Goal: Task Accomplishment & Management: Manage account settings

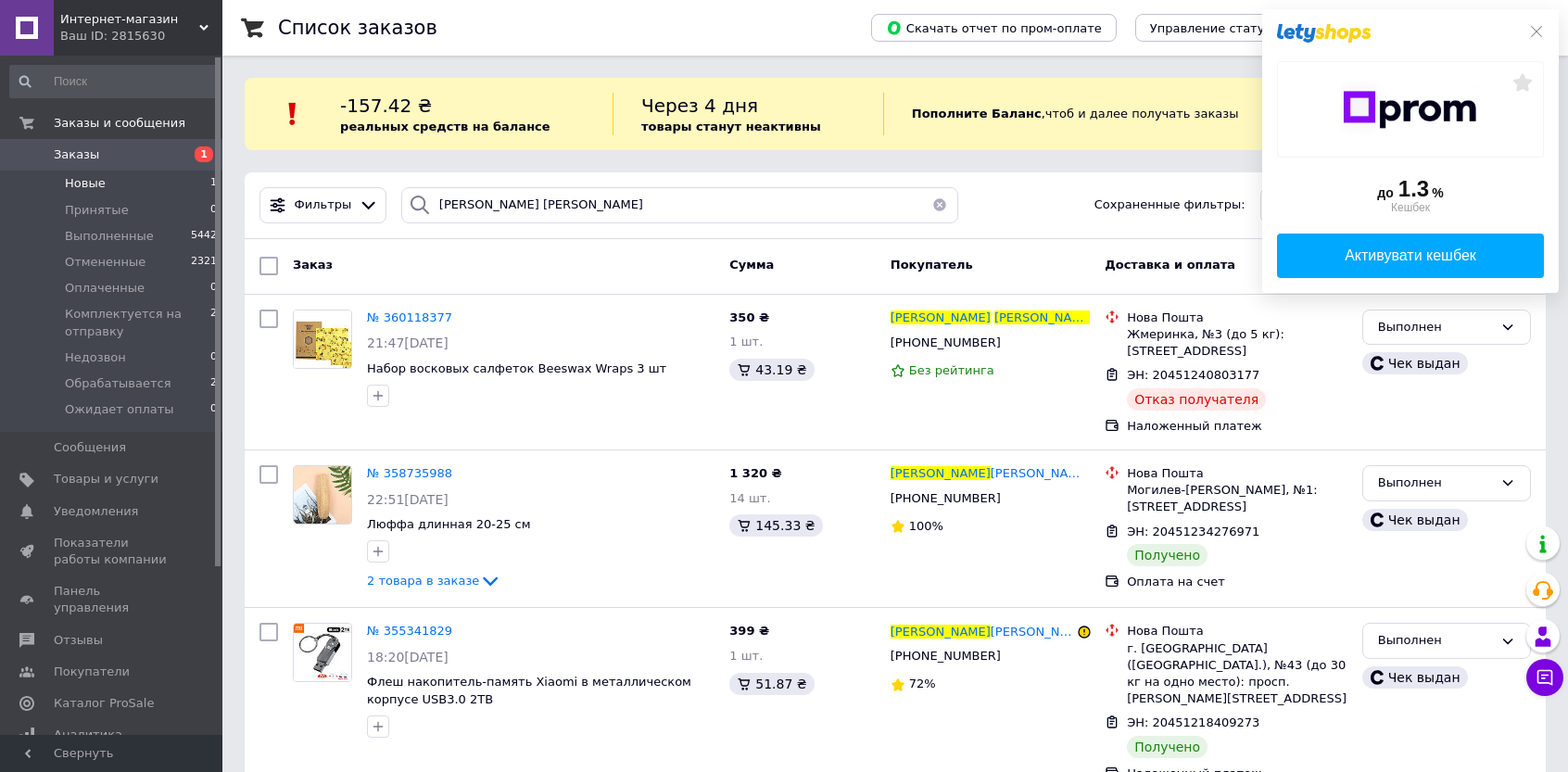
click at [83, 185] on span "Новые" at bounding box center [85, 184] width 41 height 17
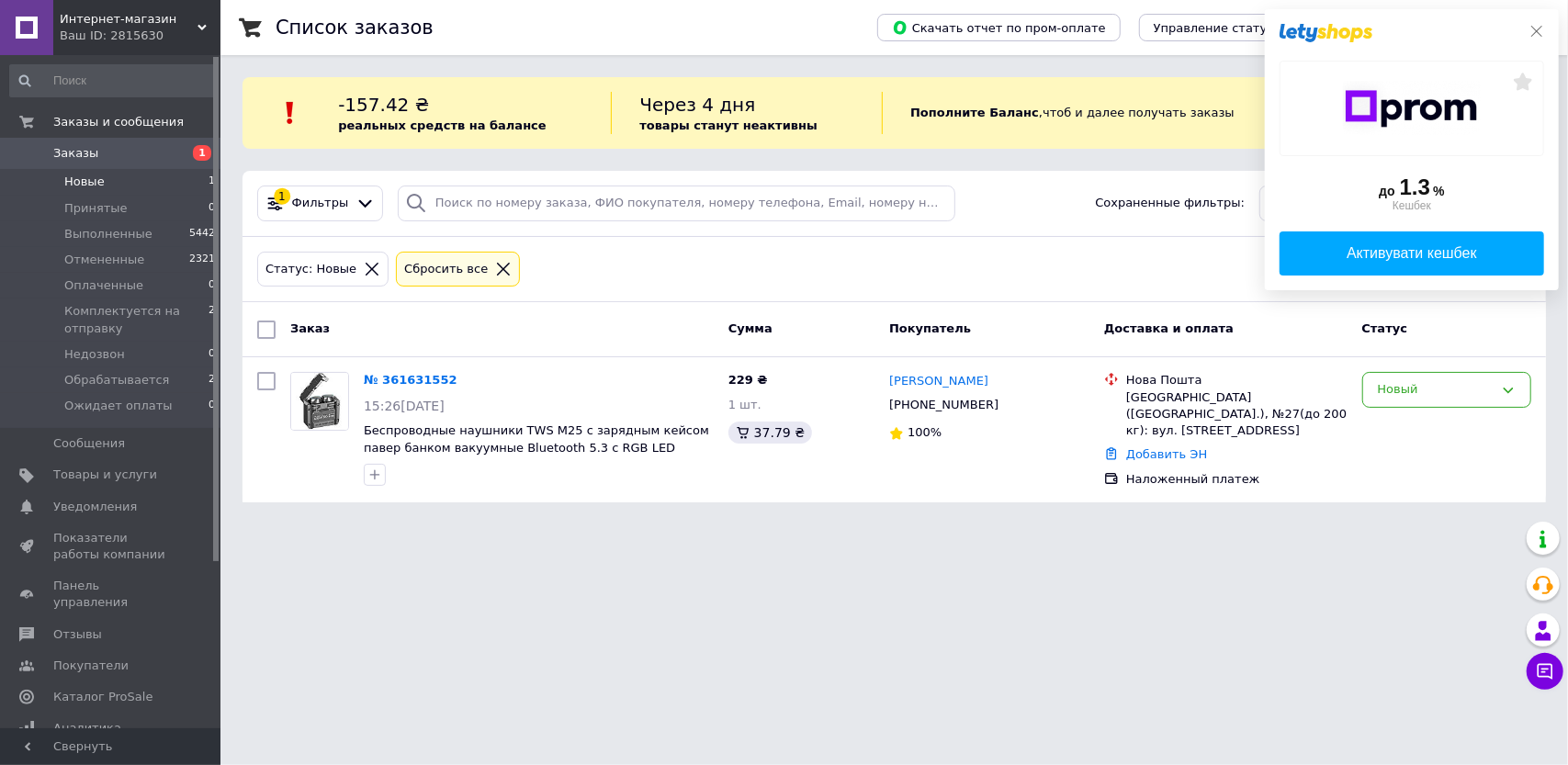
click at [1536, 29] on icon at bounding box center [1536, 32] width 15 height 15
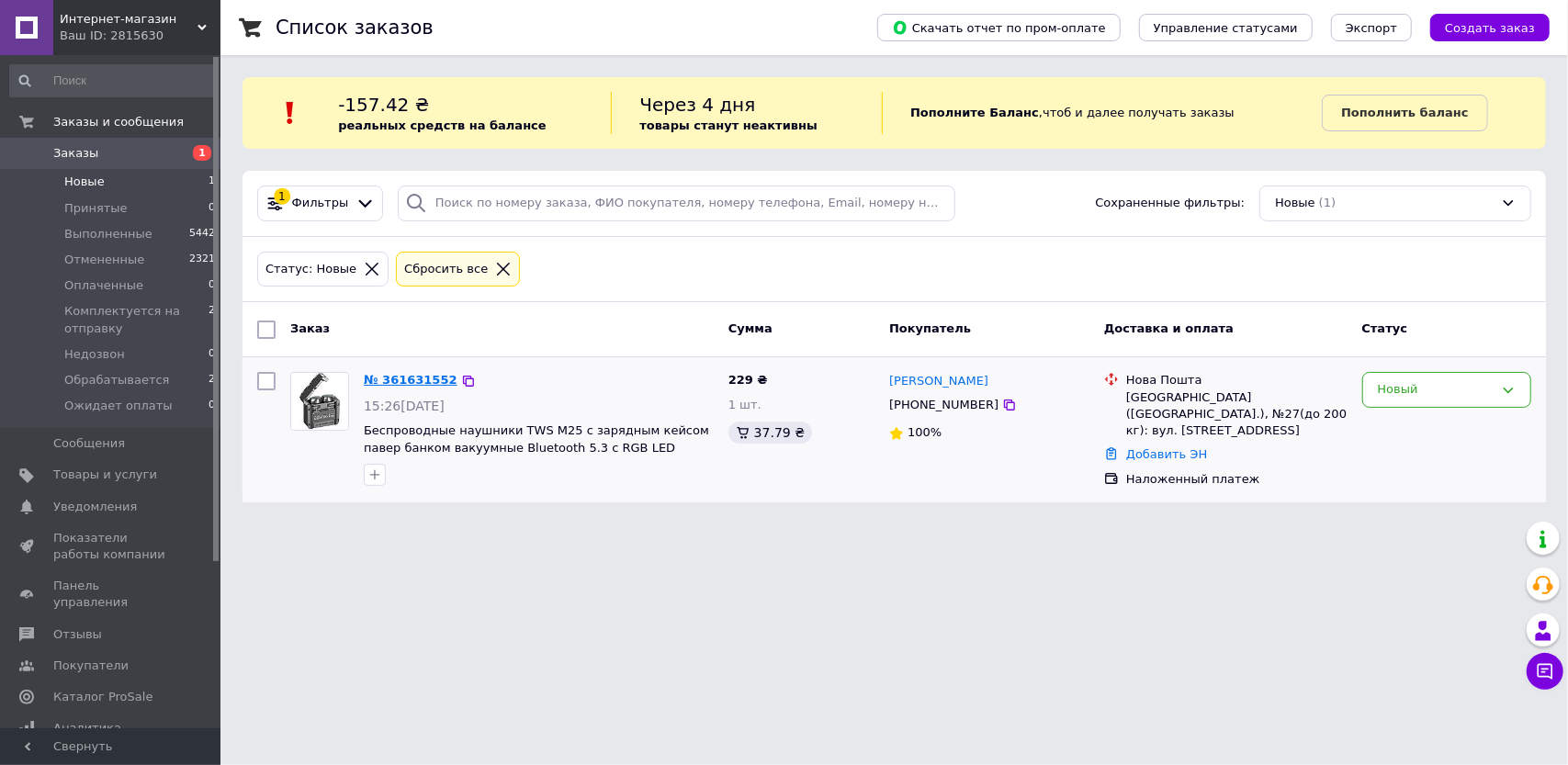
click at [424, 383] on link "№ 361631552" at bounding box center [410, 380] width 94 height 14
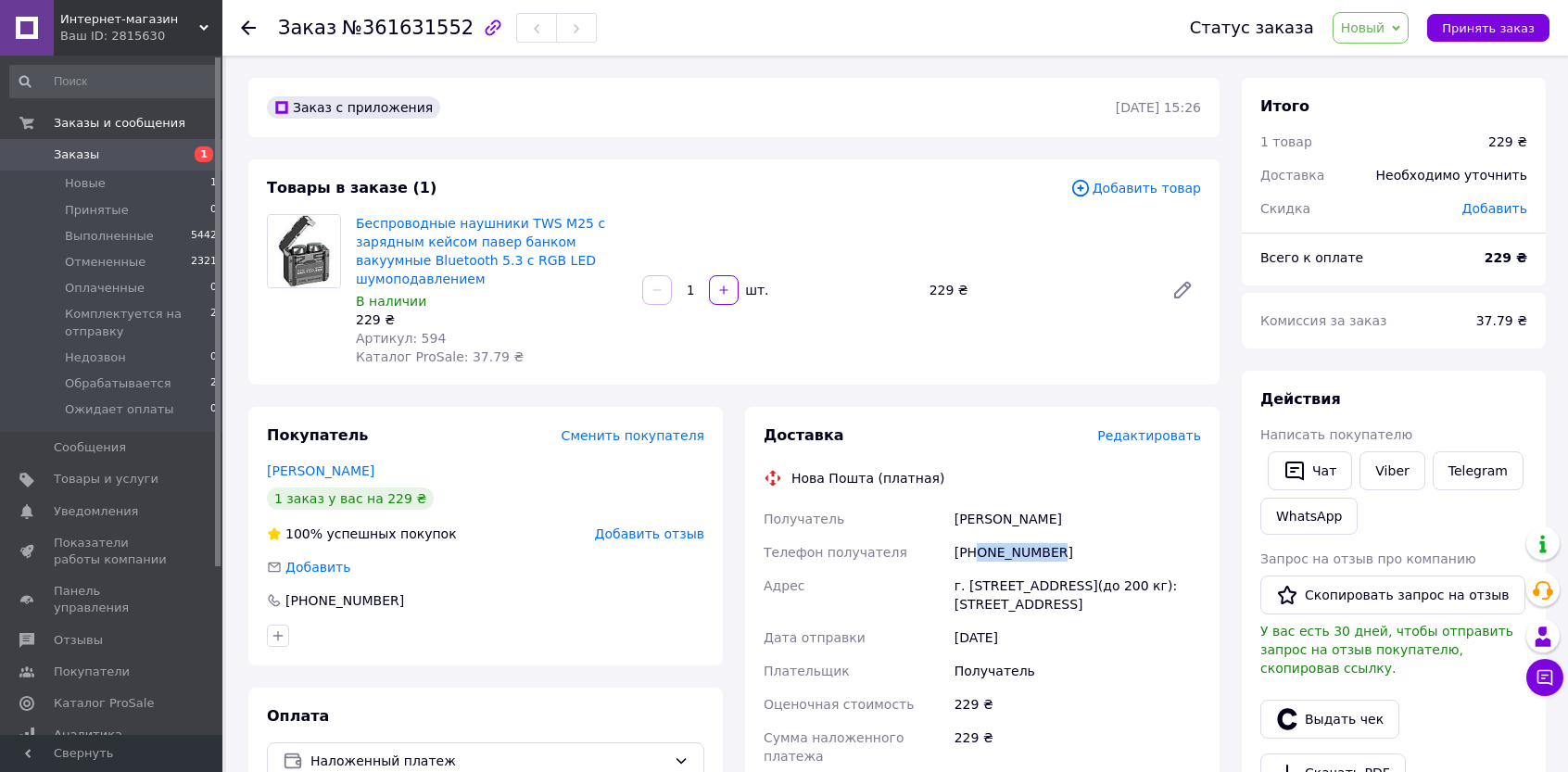
drag, startPoint x: 1057, startPoint y: 531, endPoint x: 981, endPoint y: 535, distance: 76.1
click at [981, 536] on div "+380667409272" at bounding box center [1077, 553] width 254 height 34
copy div "0667409272"
click at [1395, 458] on link "Viber" at bounding box center [1391, 471] width 65 height 39
click at [1379, 33] on span "Новый" at bounding box center [1363, 28] width 44 height 15
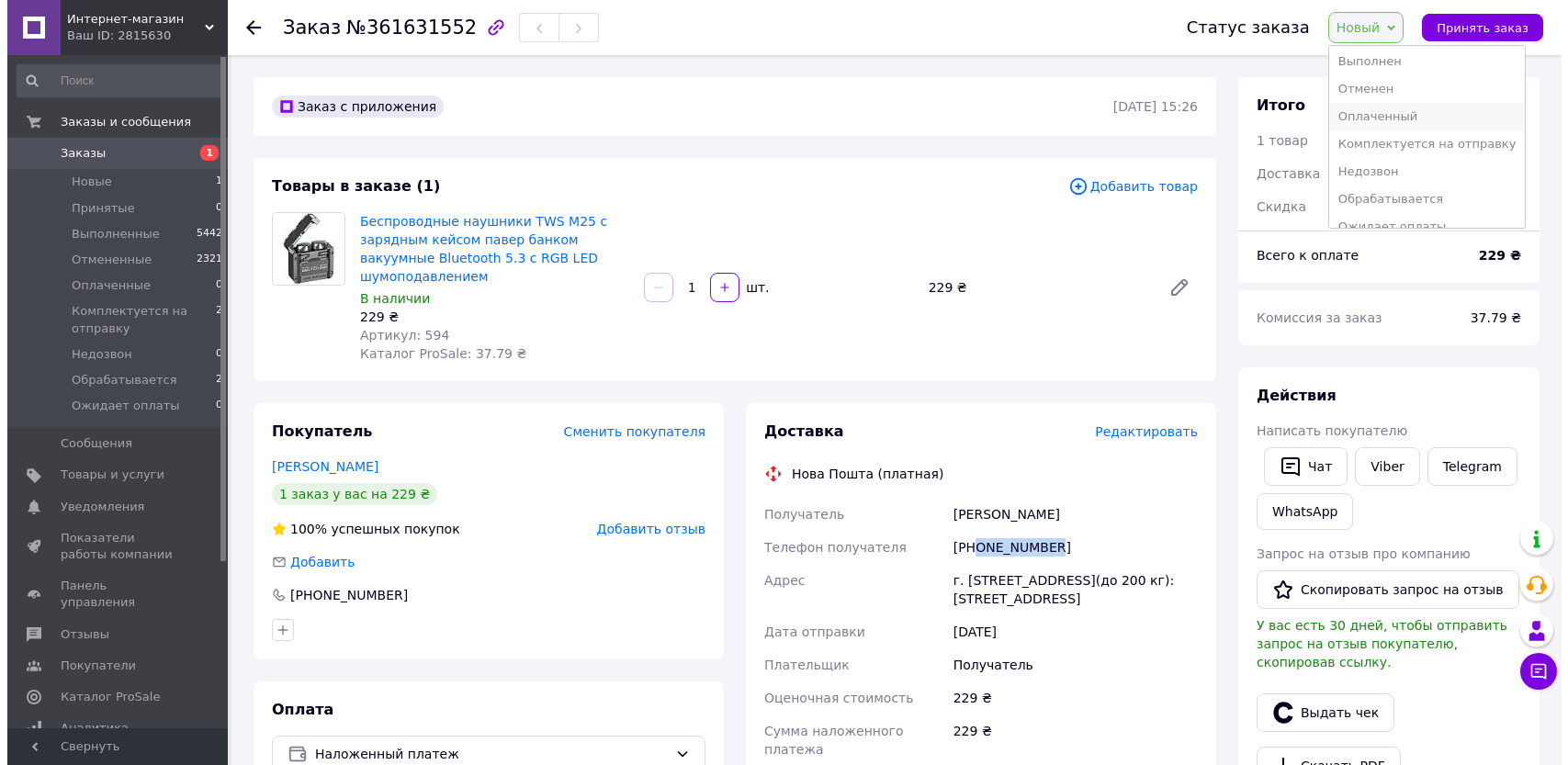
scroll to position [46, 0]
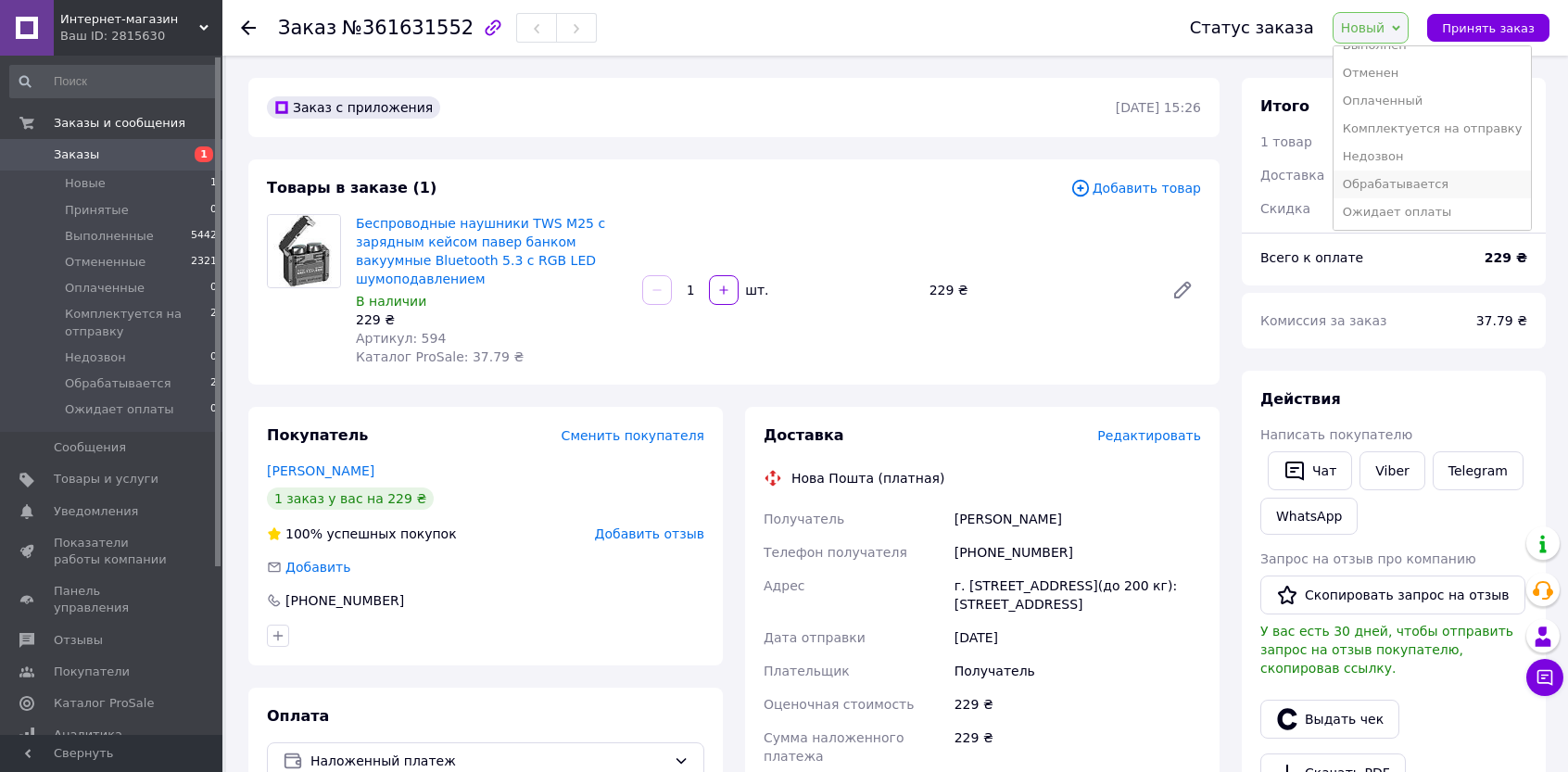
click at [1422, 181] on li "Обрабатывается" at bounding box center [1433, 185] width 199 height 28
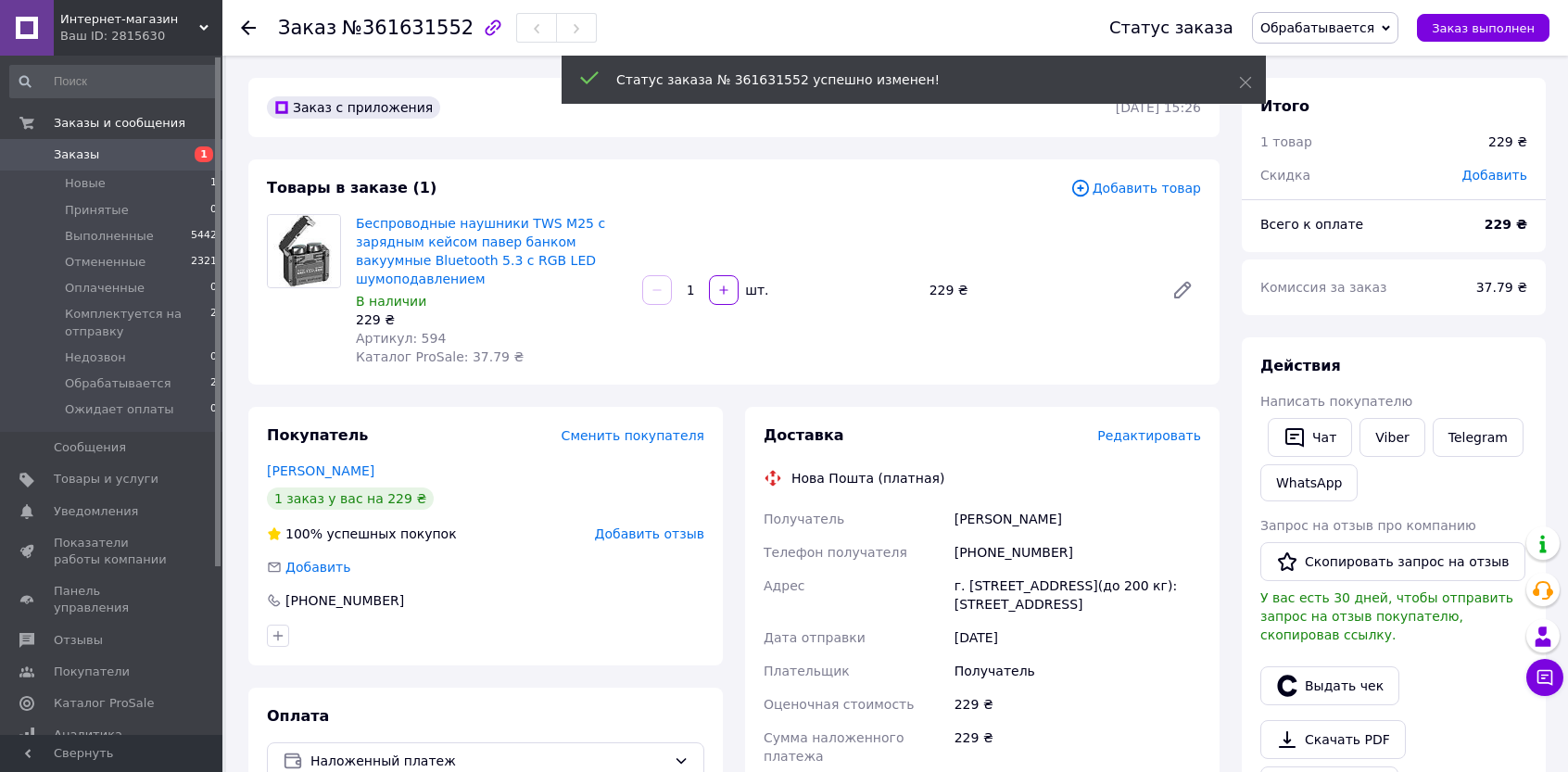
click at [247, 25] on icon at bounding box center [248, 28] width 15 height 15
